Goal: Obtain resource: Download file/media

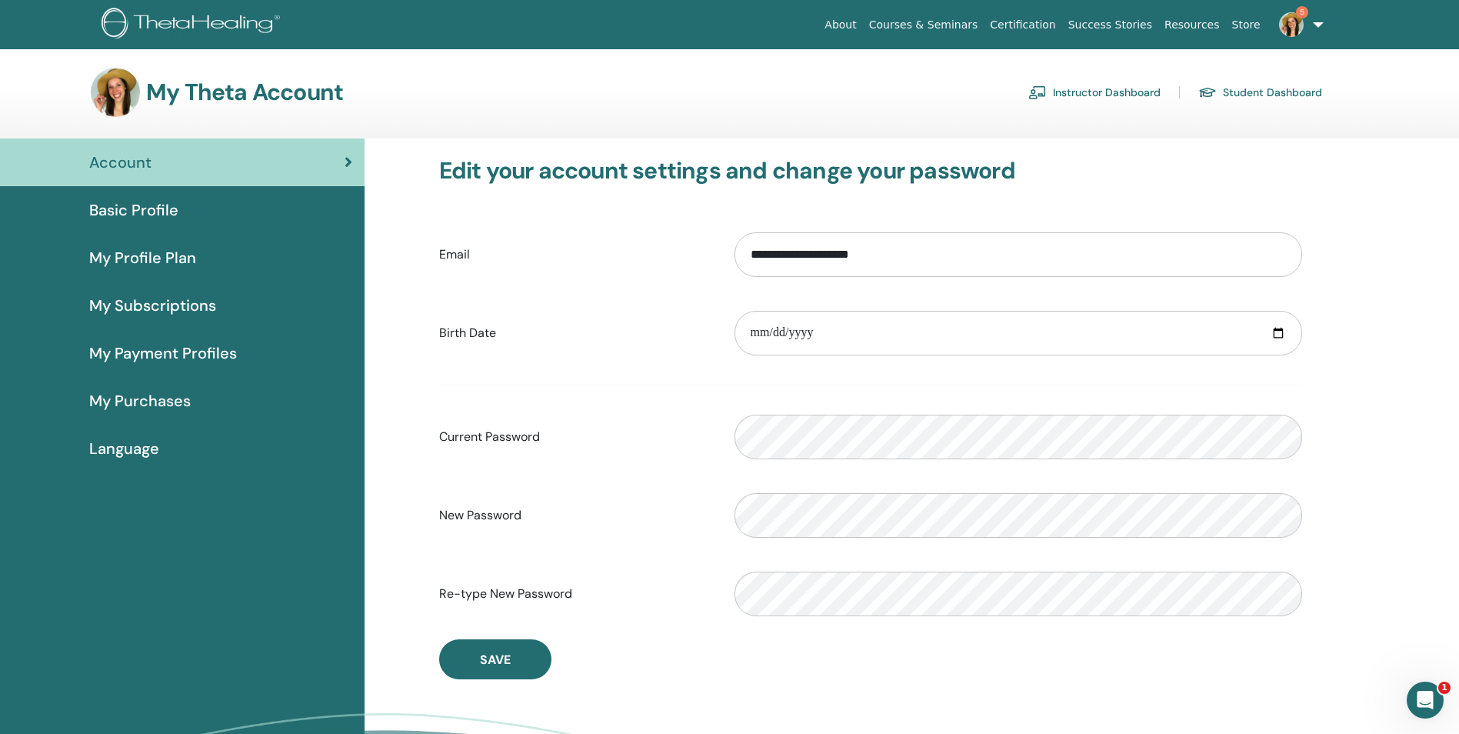
click at [1047, 90] on link "Instructor Dashboard" at bounding box center [1094, 92] width 132 height 25
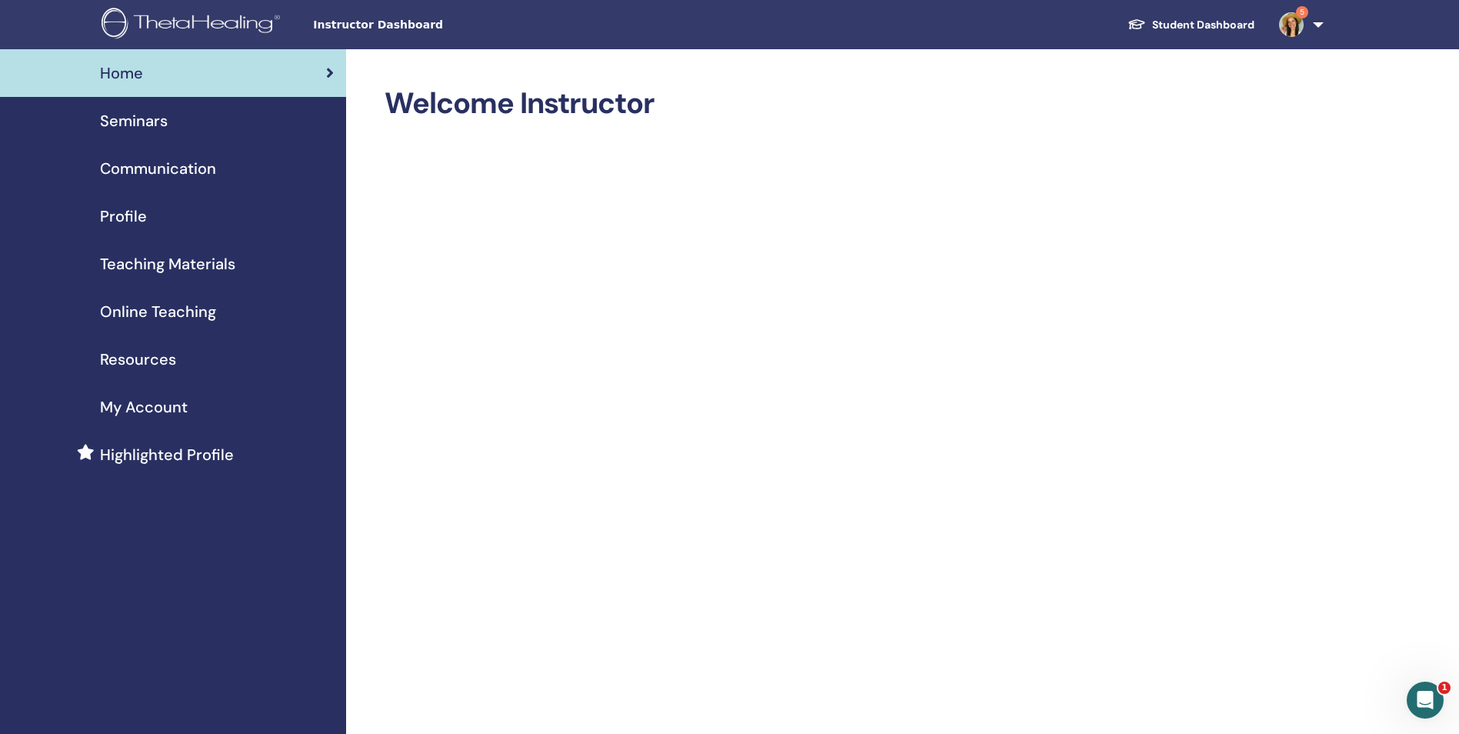
click at [192, 265] on span "Teaching Materials" at bounding box center [167, 263] width 135 height 23
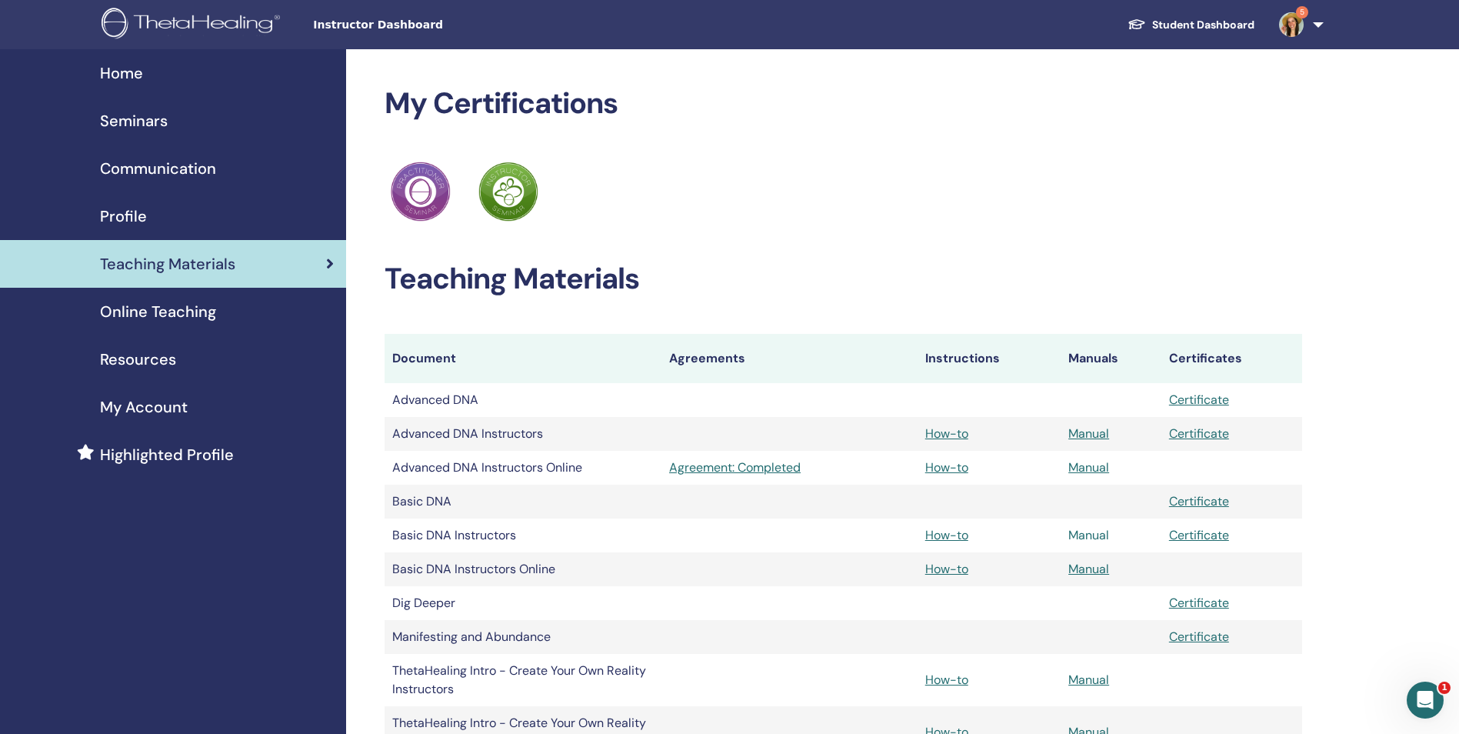
click at [1081, 540] on link "Manual" at bounding box center [1088, 535] width 41 height 16
